Goal: Transaction & Acquisition: Purchase product/service

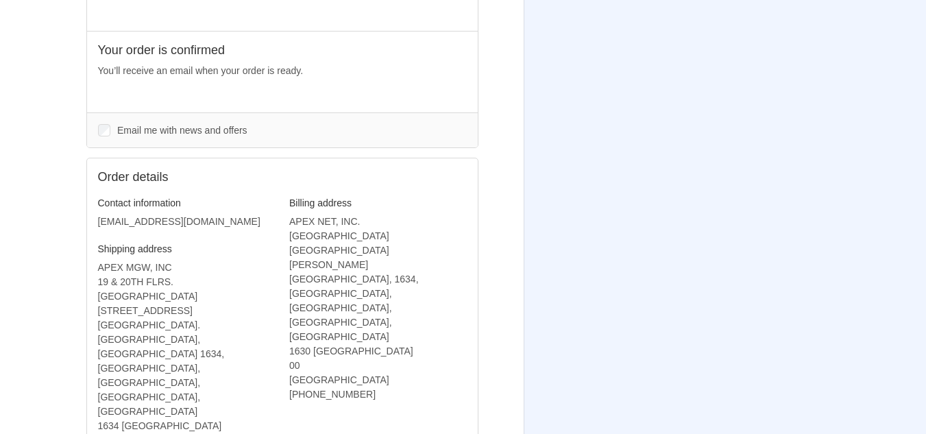
scroll to position [366, 0]
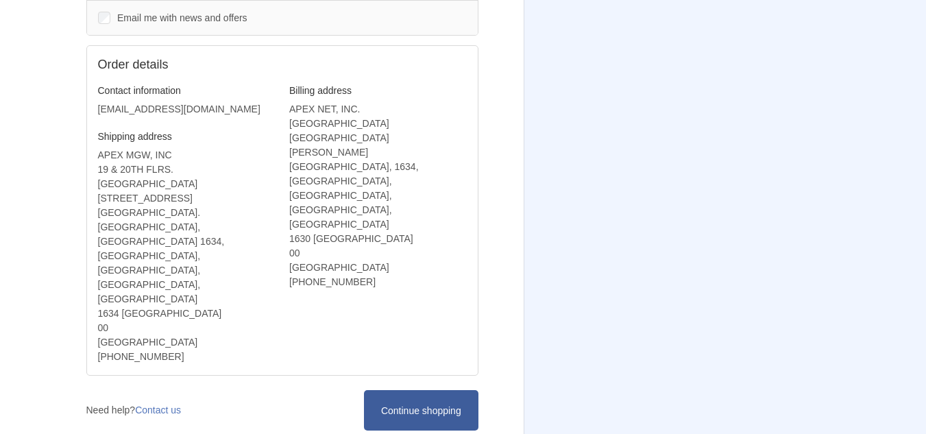
click at [424, 390] on link "Continue shopping" at bounding box center [421, 410] width 114 height 40
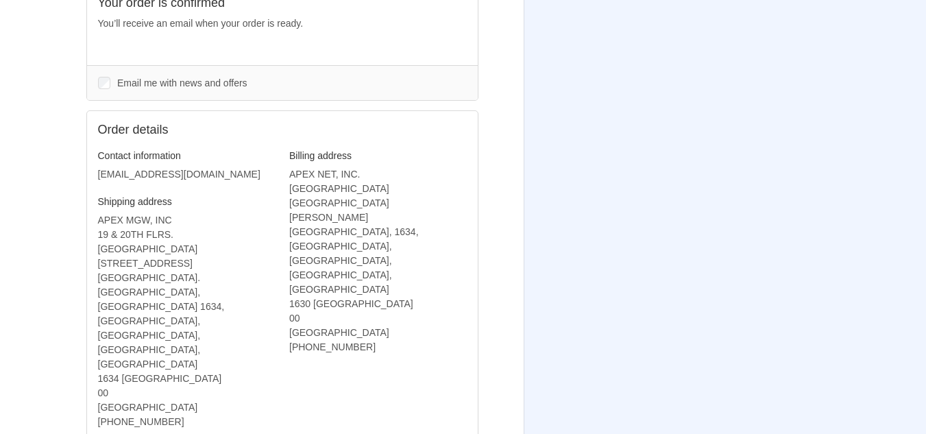
scroll to position [297, 0]
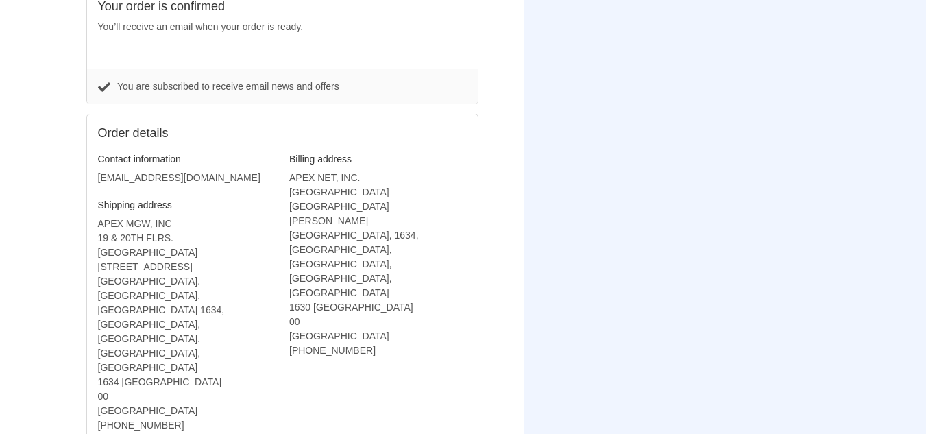
click at [104, 88] on use at bounding box center [103, 87] width 12 height 9
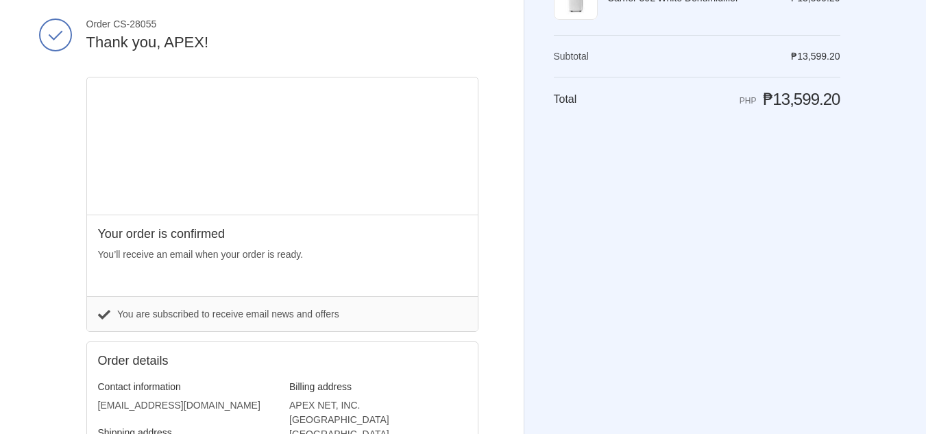
scroll to position [0, 0]
